Goal: Check status: Check status

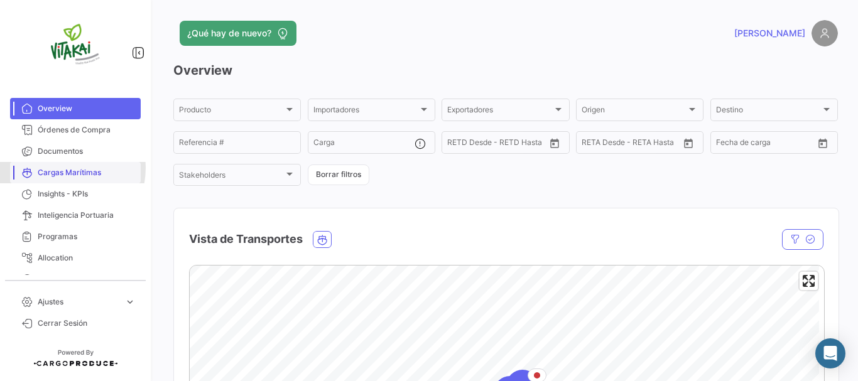
click at [63, 168] on span "Cargas Marítimas" at bounding box center [87, 172] width 98 height 11
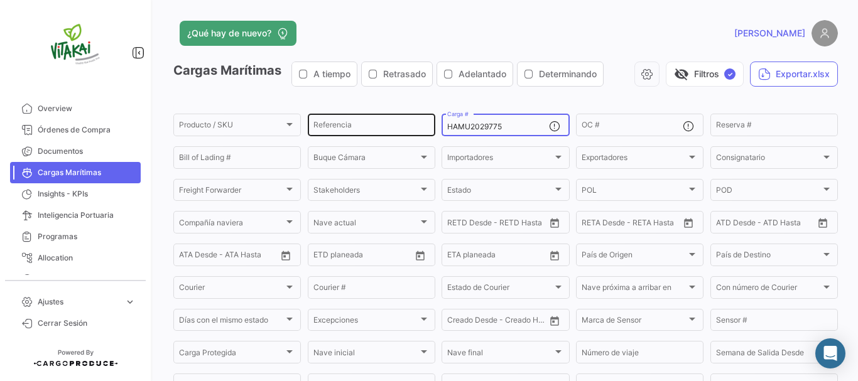
drag, startPoint x: 510, startPoint y: 127, endPoint x: 384, endPoint y: 128, distance: 126.8
click at [0, 0] on div "Producto / SKU Producto / SKU Referencia HAMU2029775 Carga # OC # Reserva # Bil…" at bounding box center [0, 0] width 0 height 0
paste input "SZLU9764471"
type input "SZLU9764471"
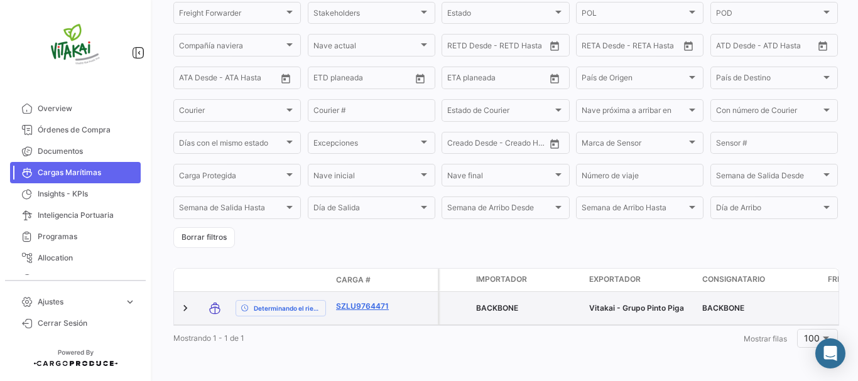
click at [379, 301] on link "SZLU9764471" at bounding box center [368, 306] width 65 height 11
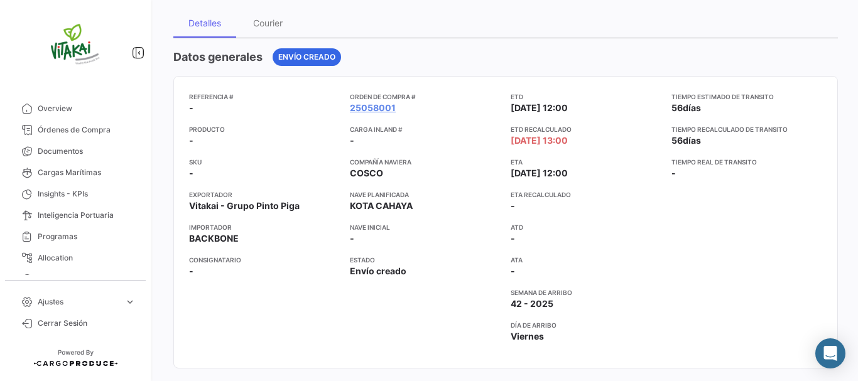
scroll to position [126, 0]
